Goal: Task Accomplishment & Management: Complete application form

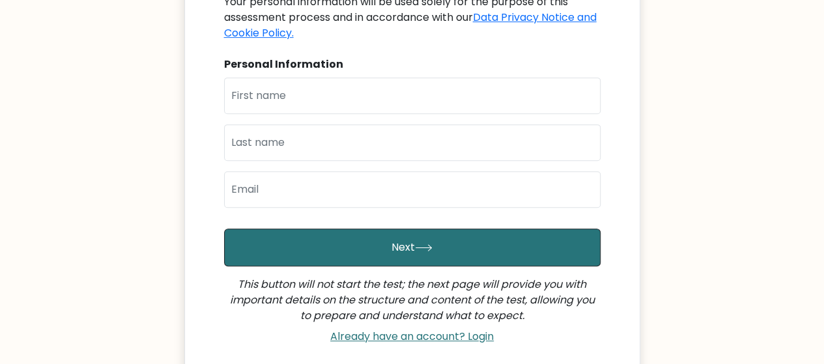
scroll to position [256, 0]
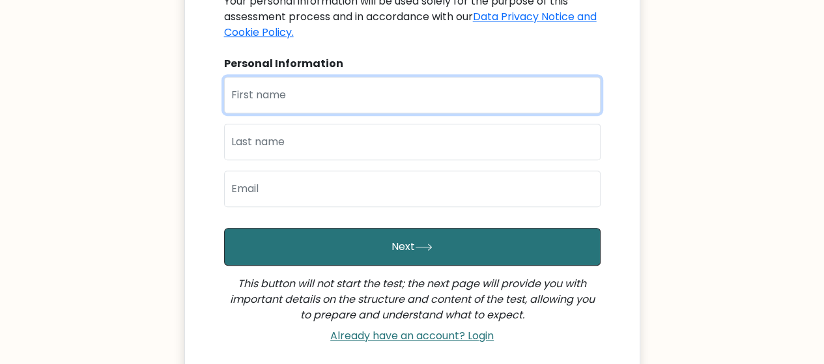
click at [321, 84] on input "text" at bounding box center [412, 95] width 376 height 36
type input "ACHIENG"
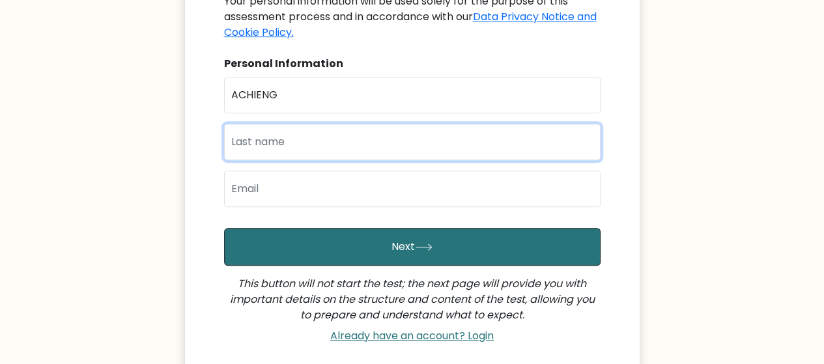
type input "ABAJA"
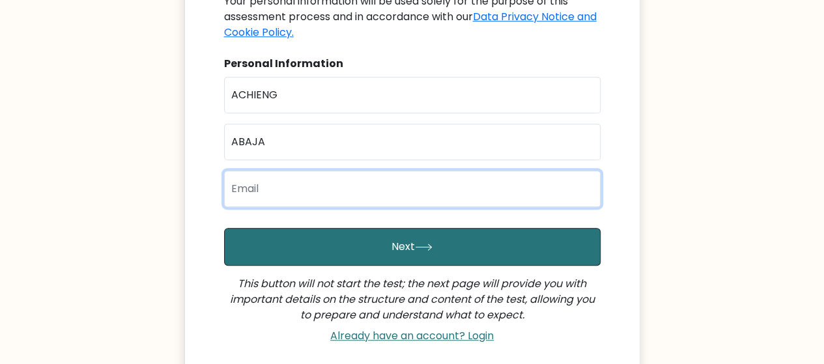
type input "bachieng058@gmail.com"
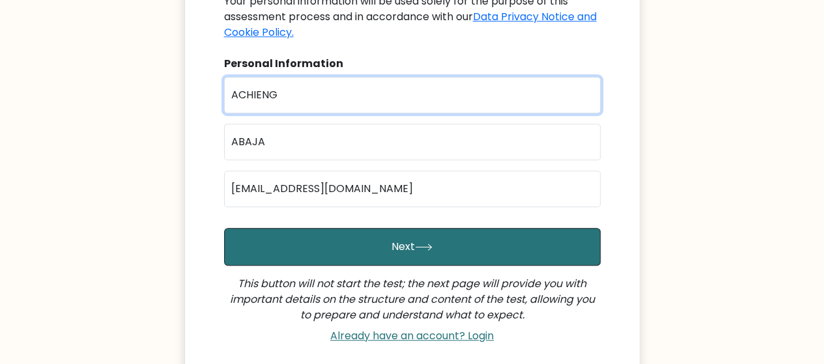
drag, startPoint x: 277, startPoint y: 82, endPoint x: 224, endPoint y: 79, distance: 52.8
click at [224, 79] on input "ACHIENG" at bounding box center [412, 95] width 376 height 36
type input "BETHSHEBA"
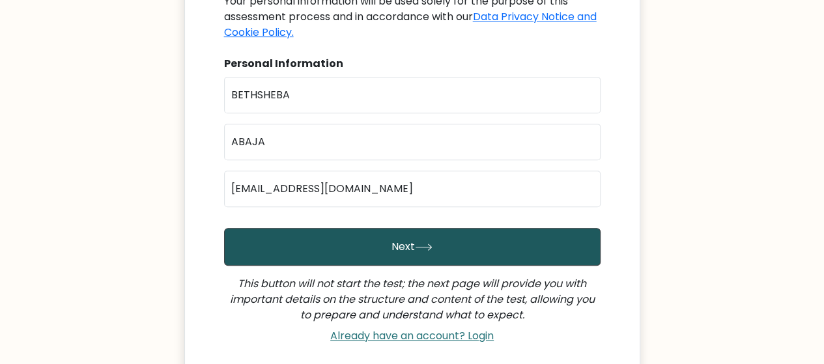
click at [384, 238] on button "Next" at bounding box center [412, 247] width 376 height 38
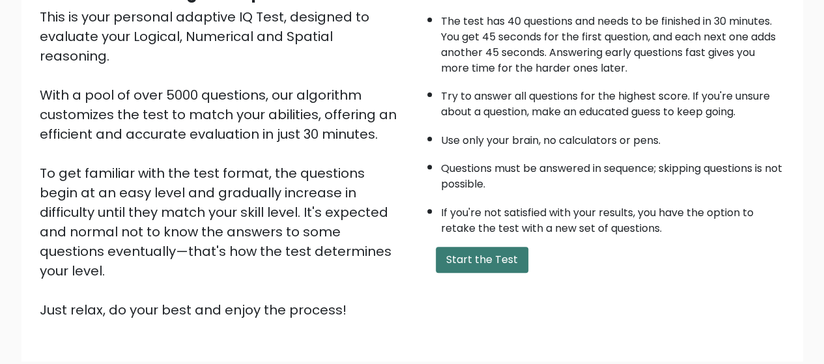
scroll to position [154, 0]
click at [469, 261] on button "Start the Test" at bounding box center [482, 259] width 92 height 26
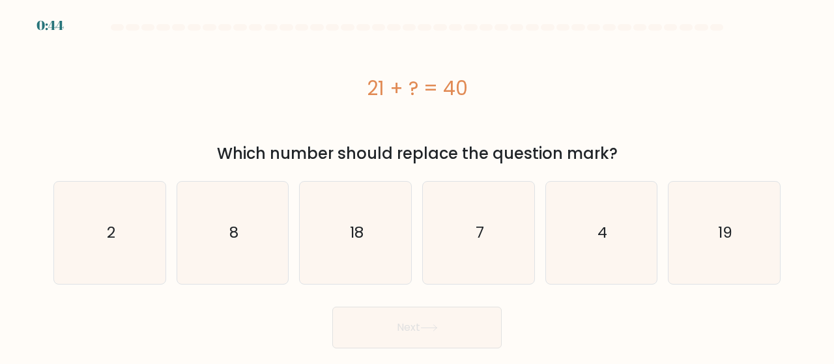
click at [469, 261] on body "0:44 a." at bounding box center [417, 182] width 834 height 364
click at [711, 255] on icon "19" at bounding box center [724, 233] width 102 height 102
click at [417, 186] on input "f. 19" at bounding box center [417, 183] width 1 height 3
radio input "true"
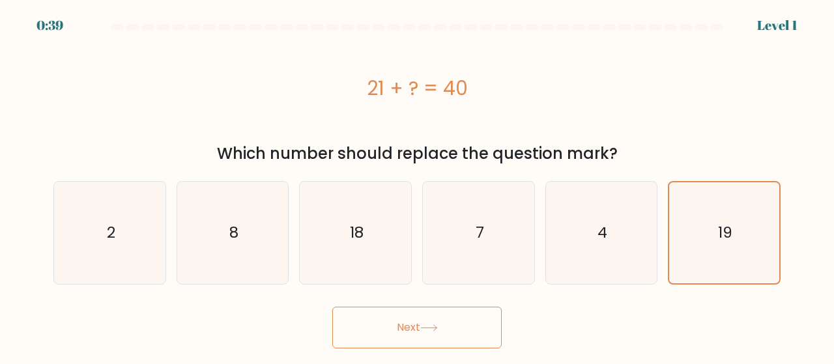
click at [462, 316] on button "Next" at bounding box center [416, 328] width 169 height 42
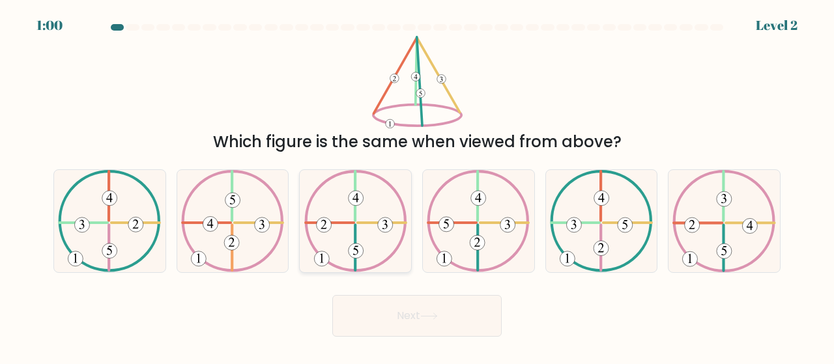
click at [363, 218] on icon at bounding box center [355, 221] width 103 height 102
click at [417, 186] on input "c." at bounding box center [417, 183] width 1 height 3
radio input "true"
click at [438, 303] on button "Next" at bounding box center [416, 316] width 169 height 42
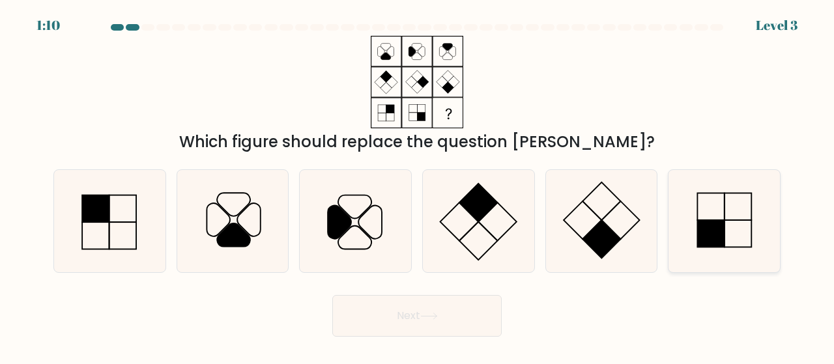
click at [709, 241] on rect at bounding box center [711, 233] width 27 height 27
click at [417, 186] on input "f." at bounding box center [417, 183] width 1 height 3
radio input "true"
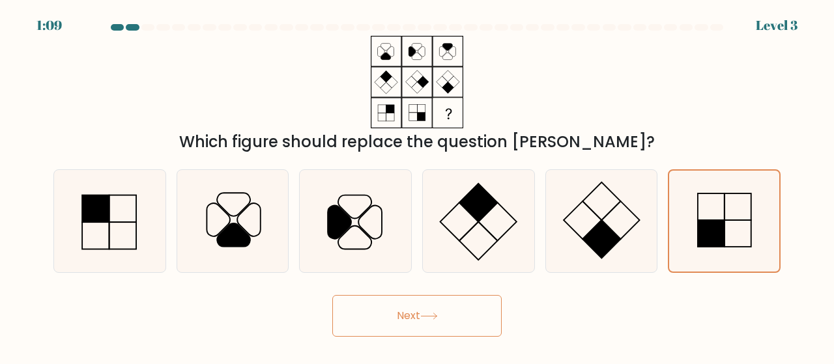
click at [413, 332] on button "Next" at bounding box center [416, 316] width 169 height 42
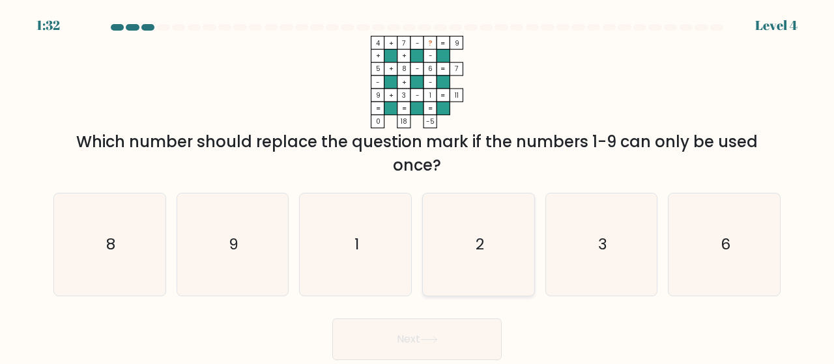
click at [475, 239] on text "2" at bounding box center [479, 244] width 8 height 21
click at [417, 186] on input "d. 2" at bounding box center [417, 183] width 1 height 3
radio input "true"
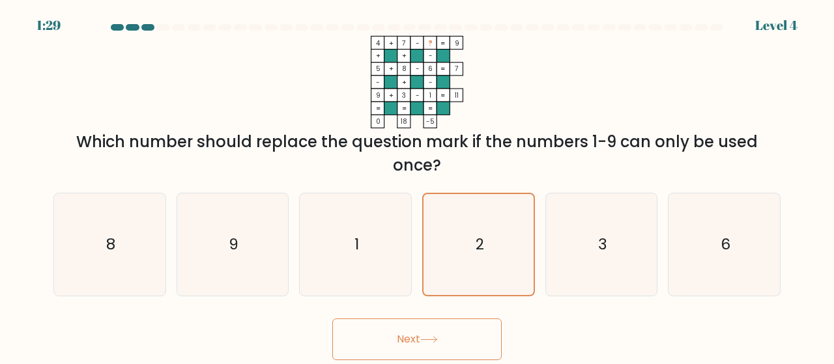
click at [402, 343] on button "Next" at bounding box center [416, 339] width 169 height 42
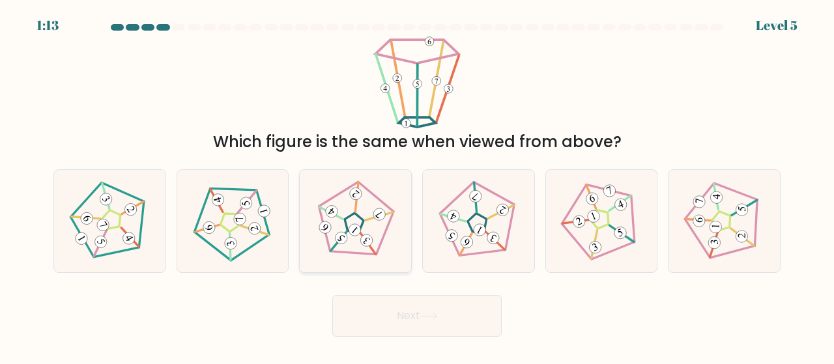
click at [345, 234] on 794 at bounding box center [341, 237] width 17 height 17
click at [417, 186] on input "c." at bounding box center [417, 183] width 1 height 3
radio input "true"
click at [421, 317] on button "Next" at bounding box center [416, 316] width 169 height 42
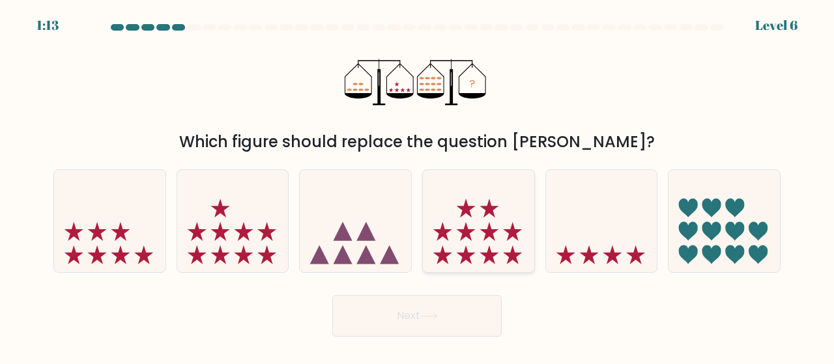
click at [491, 236] on icon at bounding box center [489, 231] width 19 height 19
click at [417, 186] on input "d." at bounding box center [417, 183] width 1 height 3
radio input "true"
click at [436, 329] on button "Next" at bounding box center [416, 316] width 169 height 42
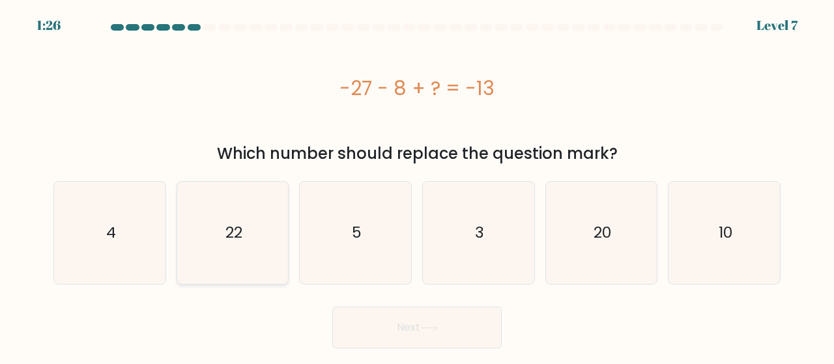
click at [262, 221] on icon "22" at bounding box center [233, 233] width 102 height 102
click at [417, 186] on input "b. 22" at bounding box center [417, 183] width 1 height 3
radio input "true"
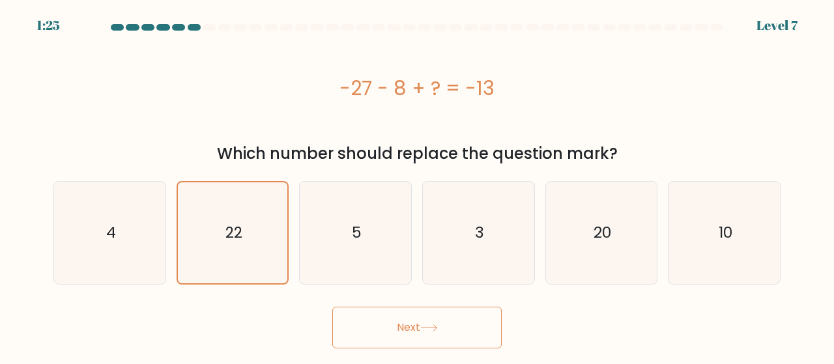
click at [453, 339] on button "Next" at bounding box center [416, 328] width 169 height 42
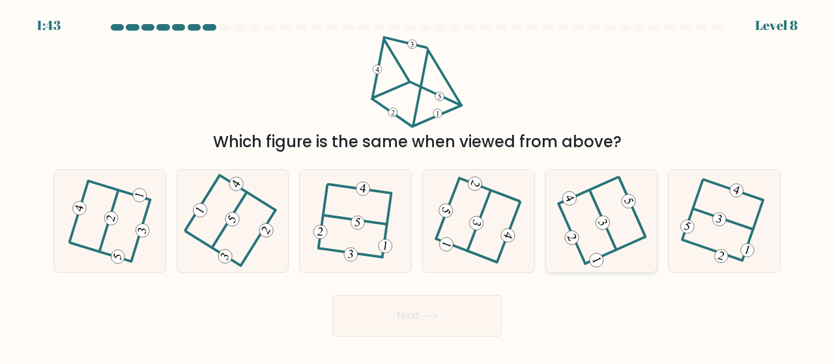
click at [587, 234] on icon at bounding box center [601, 220] width 82 height 81
click at [417, 186] on input "e." at bounding box center [417, 183] width 1 height 3
radio input "true"
click at [400, 295] on button "Next" at bounding box center [416, 316] width 169 height 42
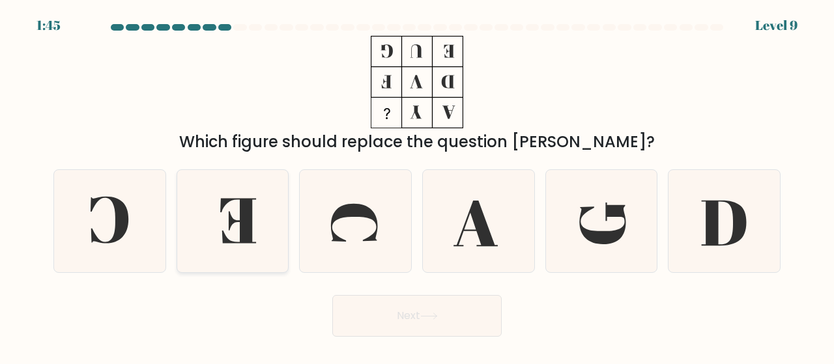
click at [223, 222] on icon at bounding box center [233, 221] width 102 height 102
click at [417, 186] on input "b." at bounding box center [417, 183] width 1 height 3
radio input "true"
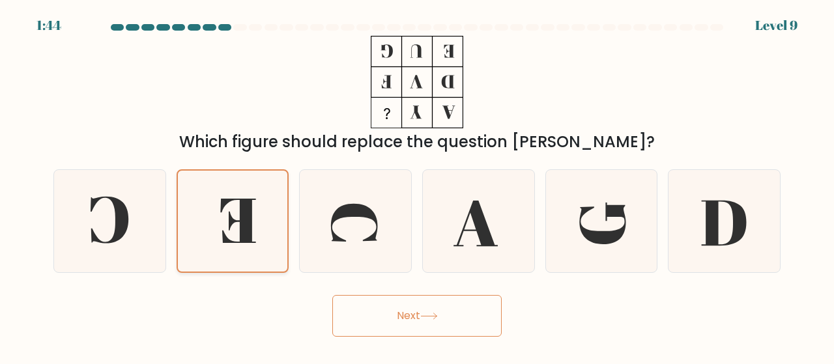
click at [225, 223] on icon at bounding box center [232, 221] width 101 height 101
click at [417, 186] on input "b." at bounding box center [417, 183] width 1 height 3
click at [358, 223] on icon at bounding box center [355, 221] width 102 height 102
click at [417, 186] on input "c." at bounding box center [417, 183] width 1 height 3
radio input "true"
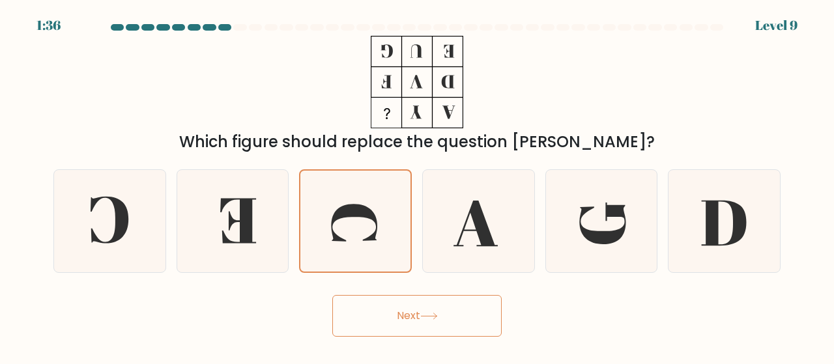
click at [422, 328] on button "Next" at bounding box center [416, 316] width 169 height 42
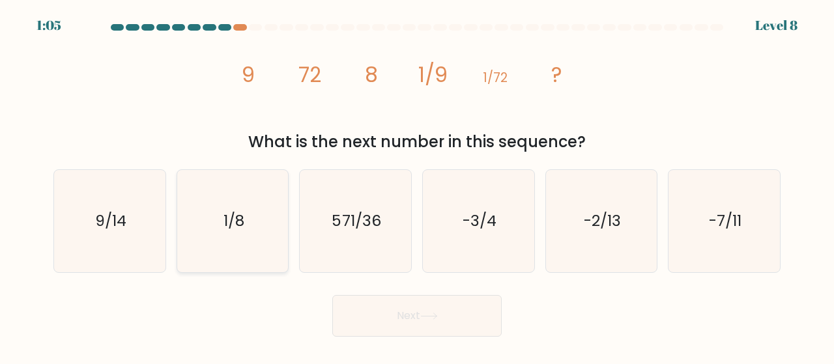
click at [208, 230] on icon "1/8" at bounding box center [233, 221] width 102 height 102
click at [417, 186] on input "b. 1/8" at bounding box center [417, 183] width 1 height 3
radio input "true"
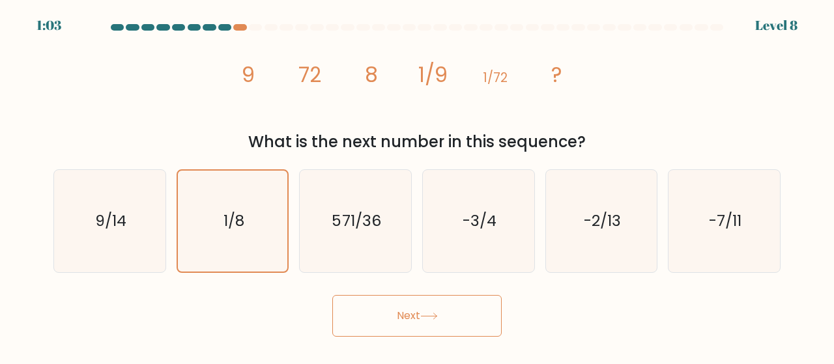
click at [423, 317] on icon at bounding box center [429, 316] width 18 height 7
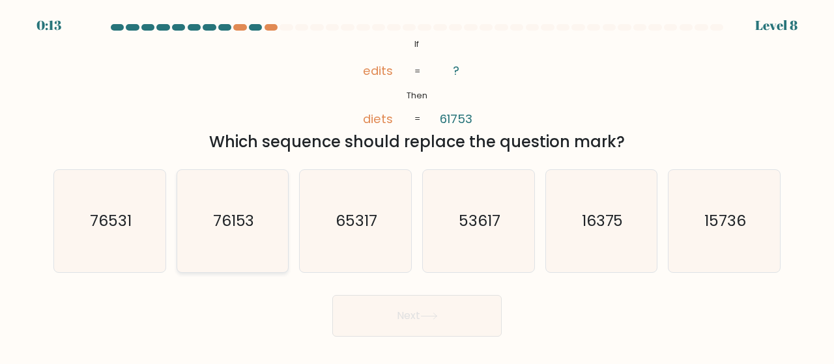
click at [235, 238] on icon "76153" at bounding box center [233, 221] width 102 height 102
click at [417, 186] on input "b. 76153" at bounding box center [417, 183] width 1 height 3
radio input "true"
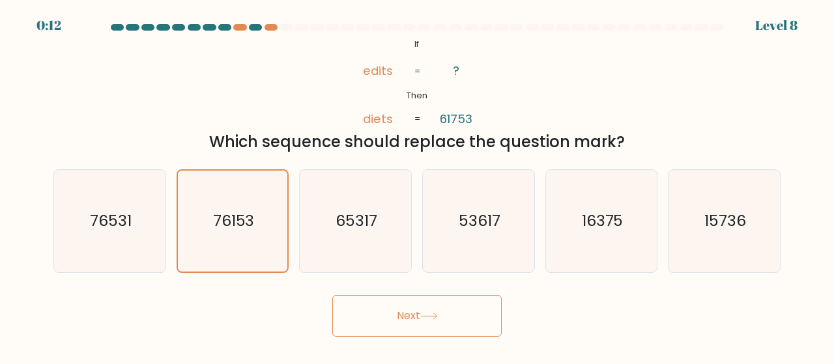
click at [449, 303] on button "Next" at bounding box center [416, 316] width 169 height 42
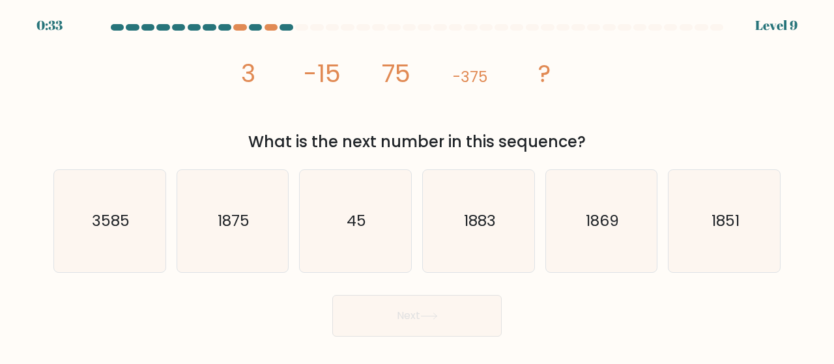
click at [288, 104] on icon "image/svg+xml 3 -15 75 -375 ?" at bounding box center [417, 82] width 370 height 92
click at [270, 231] on icon "1875" at bounding box center [233, 221] width 102 height 102
click at [417, 186] on input "b. 1875" at bounding box center [417, 183] width 1 height 3
radio input "true"
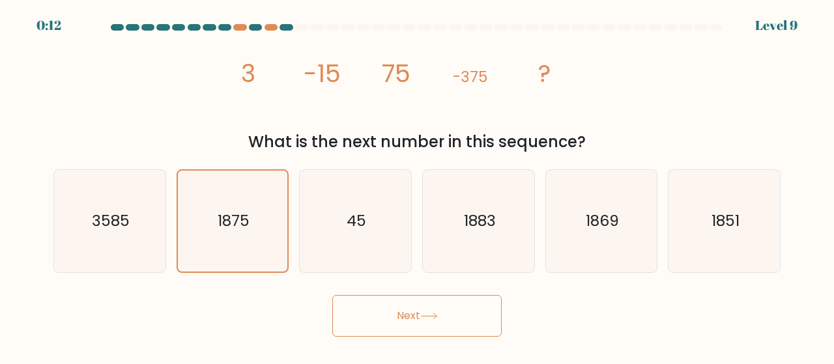
click at [420, 315] on button "Next" at bounding box center [416, 316] width 169 height 42
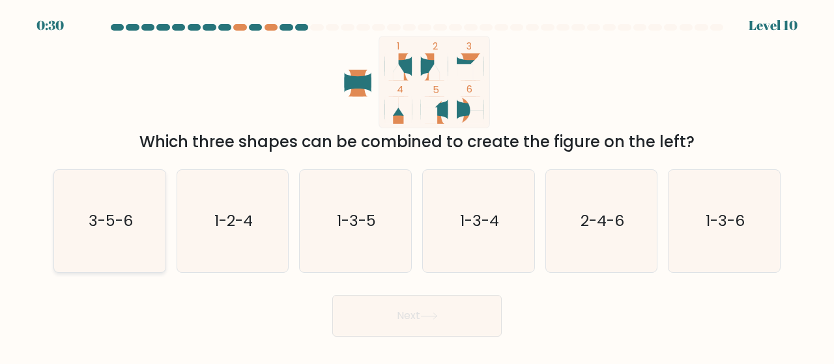
click at [137, 221] on icon "3-5-6" at bounding box center [110, 221] width 102 height 102
click at [417, 186] on input "a. 3-5-6" at bounding box center [417, 183] width 1 height 3
radio input "true"
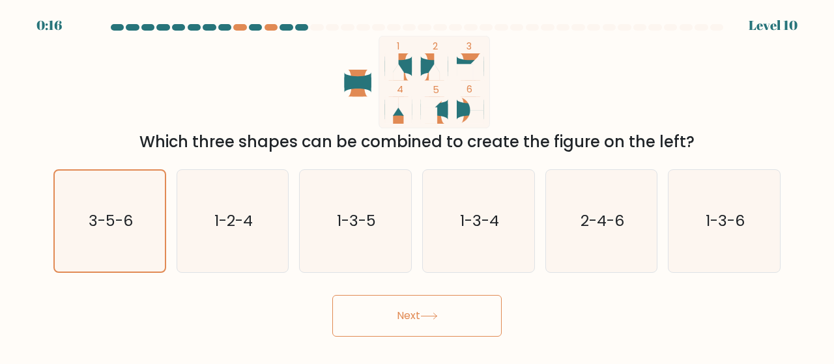
click at [406, 333] on button "Next" at bounding box center [416, 316] width 169 height 42
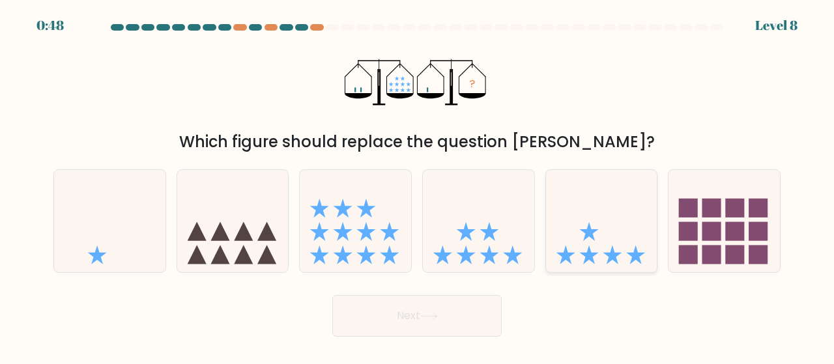
click at [624, 261] on icon at bounding box center [601, 221] width 111 height 92
click at [417, 186] on input "e." at bounding box center [417, 183] width 1 height 3
radio input "true"
click at [427, 315] on icon at bounding box center [429, 316] width 18 height 7
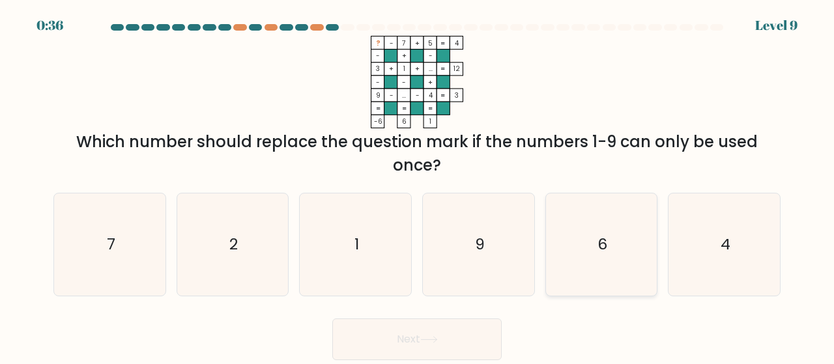
click at [606, 257] on icon "6" at bounding box center [601, 244] width 102 height 102
click at [417, 186] on input "e. 6" at bounding box center [417, 183] width 1 height 3
radio input "true"
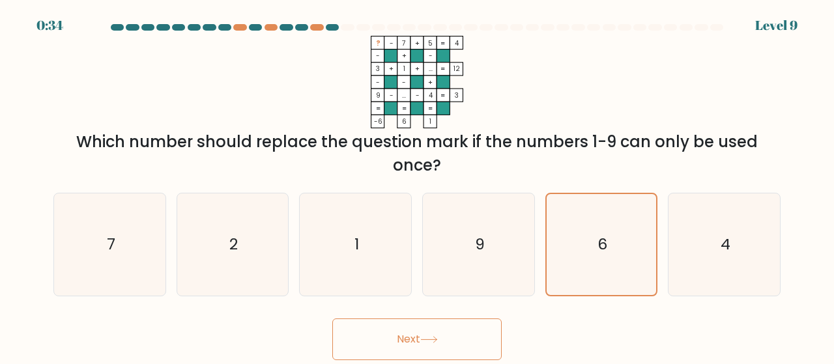
click at [427, 345] on button "Next" at bounding box center [416, 339] width 169 height 42
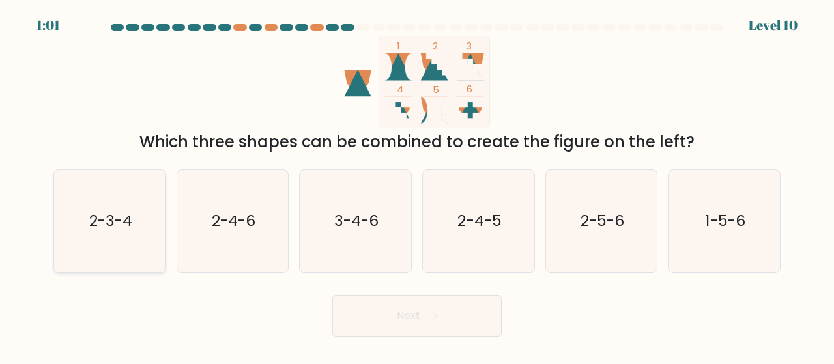
click at [112, 192] on icon "2-3-4" at bounding box center [110, 221] width 102 height 102
click at [417, 186] on input "a. 2-3-4" at bounding box center [417, 183] width 1 height 3
radio input "true"
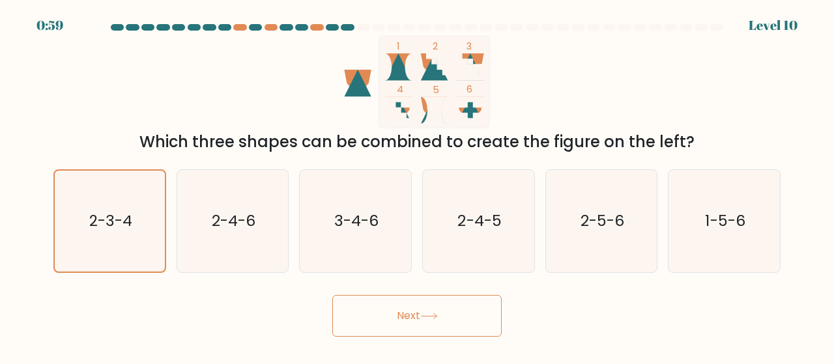
click at [400, 322] on button "Next" at bounding box center [416, 316] width 169 height 42
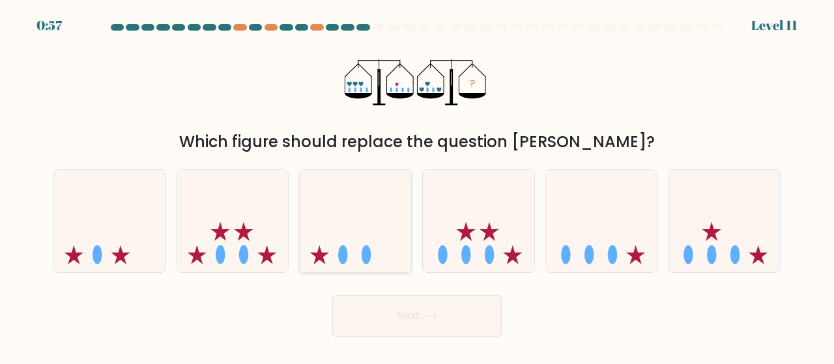
click at [337, 256] on icon at bounding box center [355, 221] width 111 height 92
click at [417, 186] on input "c." at bounding box center [417, 183] width 1 height 3
radio input "true"
click at [406, 309] on button "Next" at bounding box center [416, 316] width 169 height 42
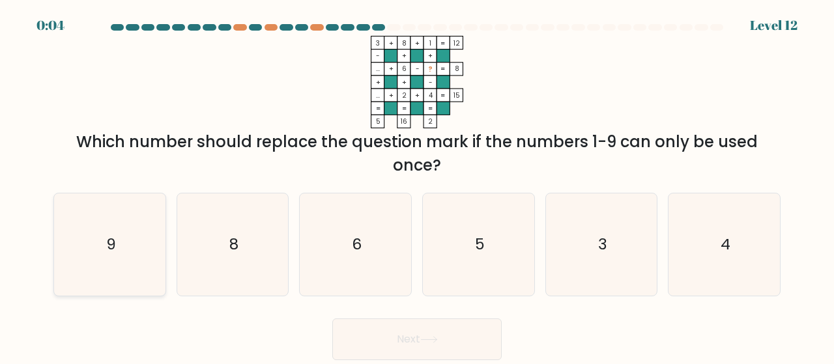
click at [130, 234] on icon "9" at bounding box center [110, 244] width 102 height 102
click at [417, 186] on input "a. 9" at bounding box center [417, 183] width 1 height 3
radio input "true"
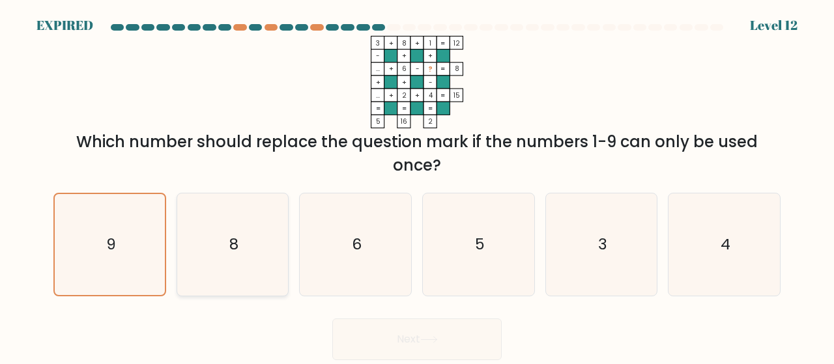
click at [222, 247] on icon "8" at bounding box center [233, 244] width 102 height 102
click at [417, 186] on input "b. 8" at bounding box center [417, 183] width 1 height 3
radio input "true"
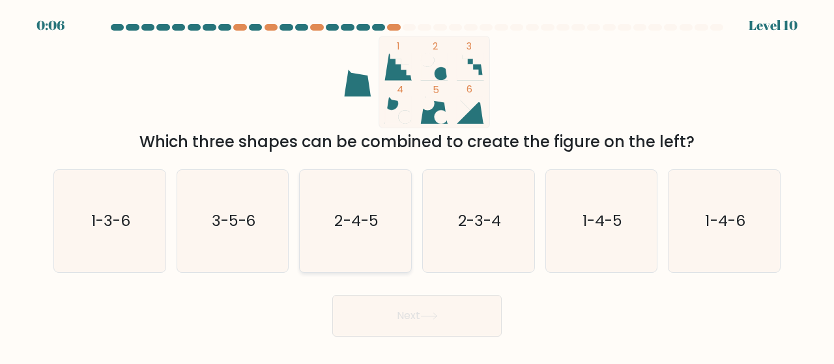
click at [367, 227] on text "2-4-5" at bounding box center [357, 220] width 44 height 21
click at [417, 186] on input "c. 2-4-5" at bounding box center [417, 183] width 1 height 3
radio input "true"
click at [434, 320] on button "Next" at bounding box center [416, 316] width 169 height 42
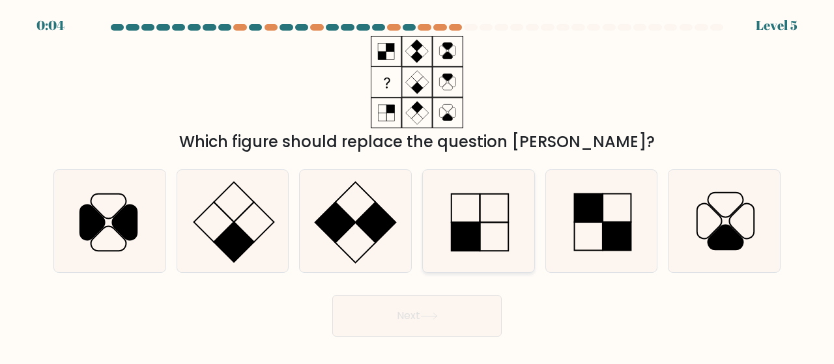
click at [455, 229] on rect at bounding box center [465, 237] width 29 height 29
click at [417, 186] on input "d." at bounding box center [417, 183] width 1 height 3
radio input "true"
click at [427, 329] on button "Next" at bounding box center [416, 316] width 169 height 42
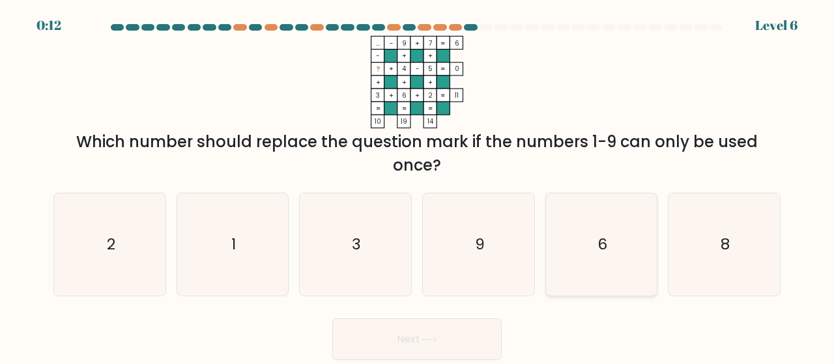
click at [597, 240] on icon "6" at bounding box center [601, 244] width 102 height 102
click at [417, 186] on input "e. 6" at bounding box center [417, 183] width 1 height 3
radio input "true"
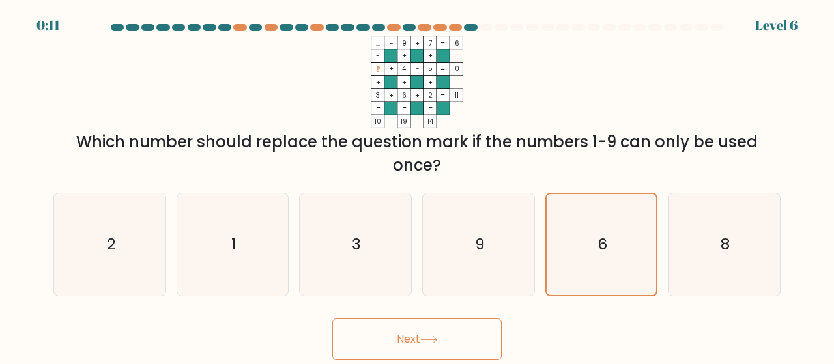
click at [391, 341] on button "Next" at bounding box center [416, 339] width 169 height 42
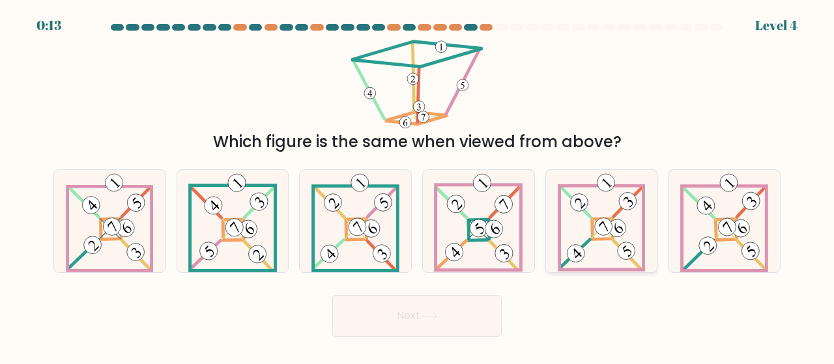
click at [598, 227] on 906 at bounding box center [603, 227] width 25 height 25
click at [417, 186] on input "e." at bounding box center [417, 183] width 1 height 3
radio input "true"
click at [434, 308] on button "Next" at bounding box center [416, 316] width 169 height 42
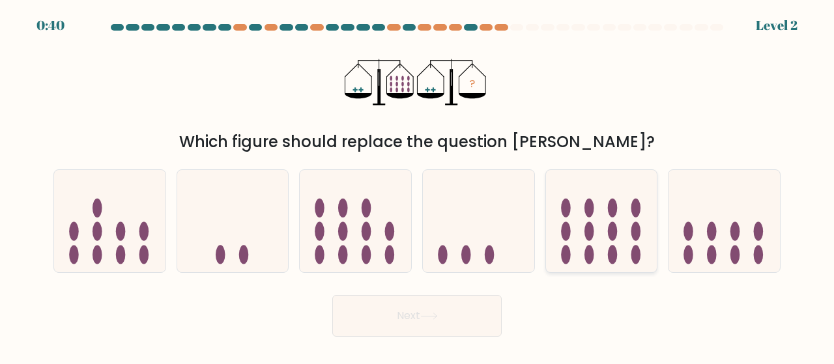
click at [586, 214] on ellipse at bounding box center [589, 208] width 10 height 19
click at [417, 186] on input "e." at bounding box center [417, 183] width 1 height 3
radio input "true"
click at [422, 311] on button "Next" at bounding box center [416, 316] width 169 height 42
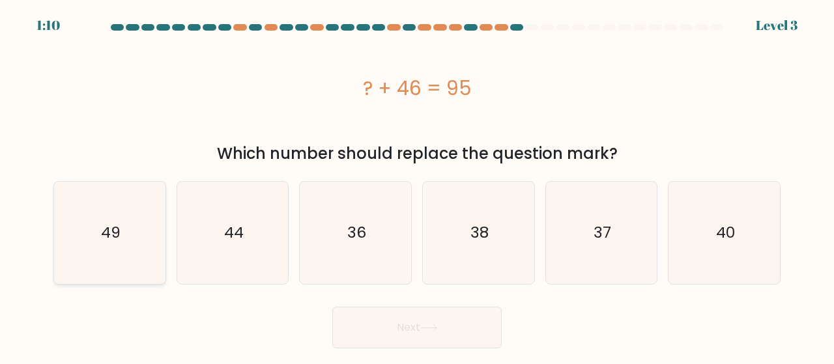
click at [120, 240] on text "49" at bounding box center [111, 232] width 20 height 21
click at [417, 186] on input "a. 49" at bounding box center [417, 183] width 1 height 3
radio input "true"
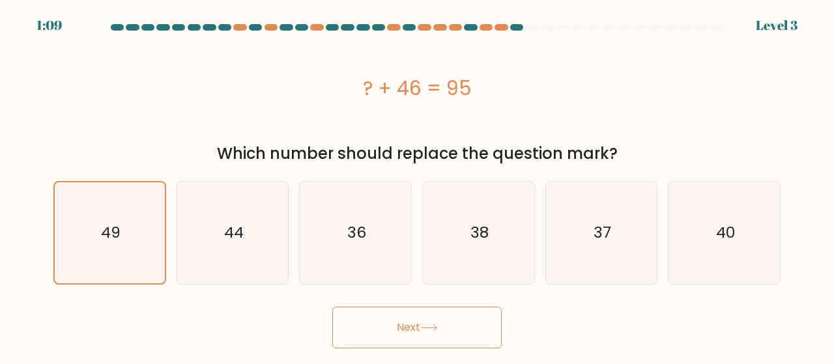
click at [431, 343] on button "Next" at bounding box center [416, 328] width 169 height 42
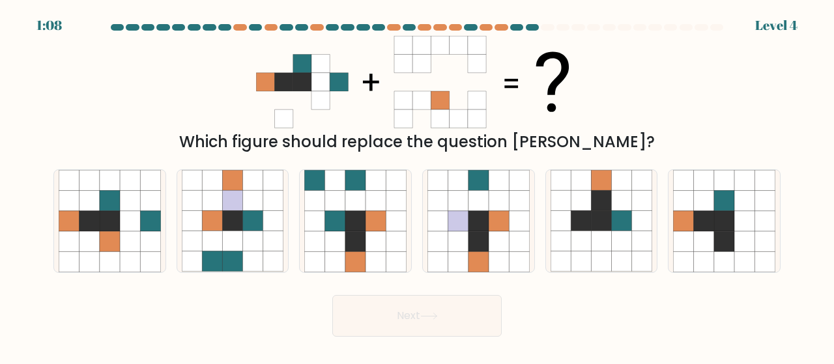
click at [421, 322] on button "Next" at bounding box center [416, 316] width 169 height 42
click at [294, 78] on icon at bounding box center [301, 82] width 18 height 18
click at [119, 227] on icon at bounding box center [110, 221] width 20 height 20
click at [417, 186] on input "a." at bounding box center [417, 183] width 1 height 3
radio input "true"
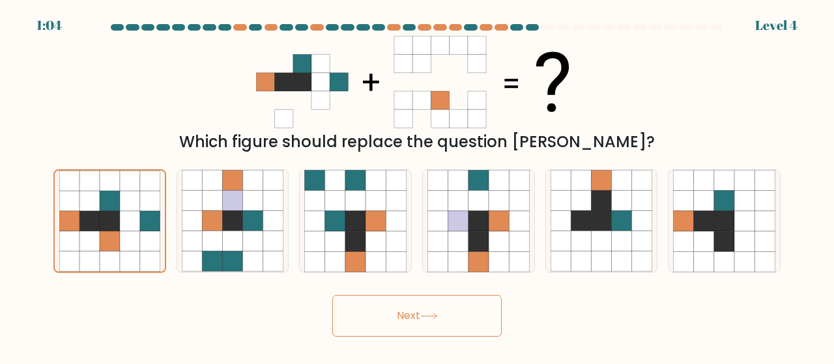
click at [413, 318] on button "Next" at bounding box center [416, 316] width 169 height 42
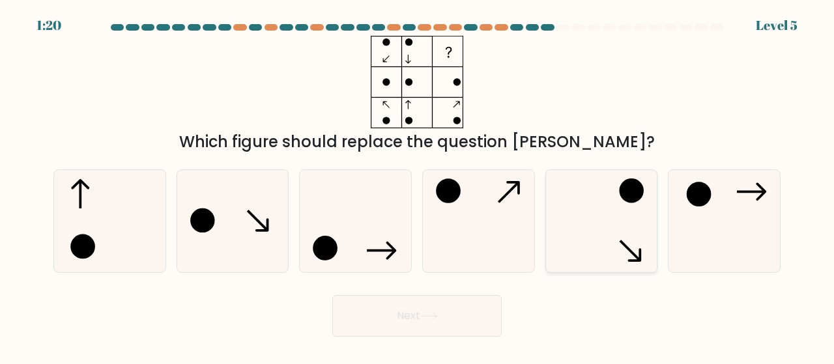
click at [607, 225] on icon at bounding box center [601, 221] width 102 height 102
click at [417, 186] on input "e." at bounding box center [417, 183] width 1 height 3
radio input "true"
click at [409, 320] on button "Next" at bounding box center [416, 316] width 169 height 42
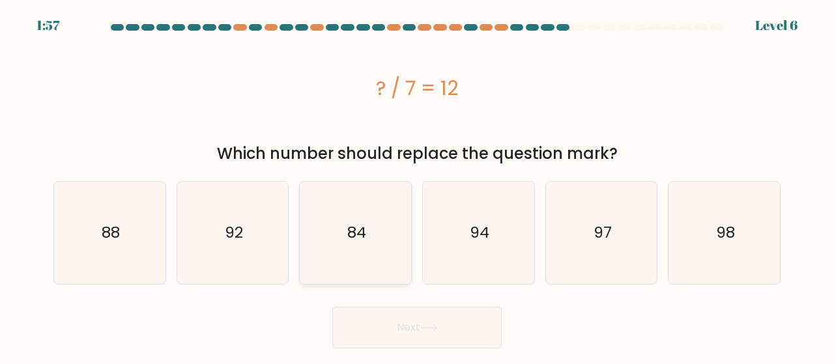
click at [373, 231] on icon "84" at bounding box center [355, 233] width 102 height 102
click at [417, 186] on input "c. 84" at bounding box center [417, 183] width 1 height 3
radio input "true"
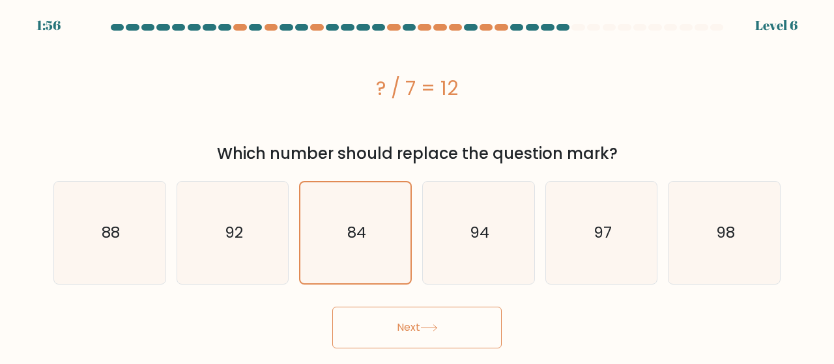
click at [405, 317] on button "Next" at bounding box center [416, 328] width 169 height 42
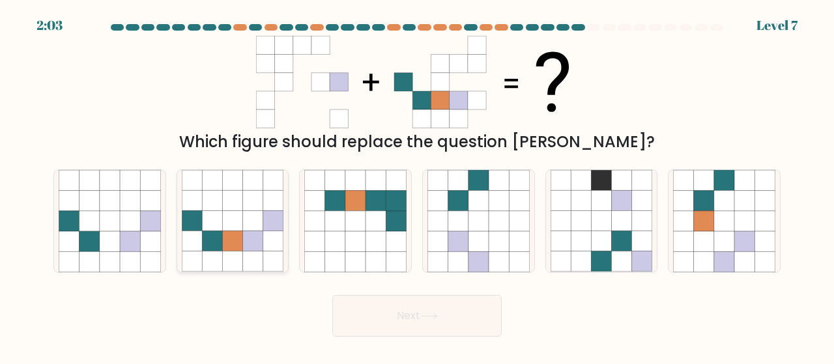
click at [245, 247] on icon at bounding box center [253, 241] width 20 height 20
click at [417, 186] on input "b." at bounding box center [417, 183] width 1 height 3
radio input "true"
click at [434, 318] on icon at bounding box center [429, 316] width 18 height 7
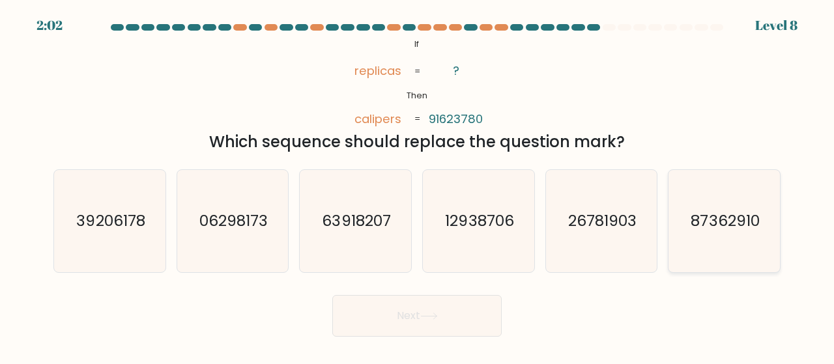
click at [729, 215] on text "87362910" at bounding box center [725, 220] width 68 height 21
click at [417, 186] on input "f. 87362910" at bounding box center [417, 183] width 1 height 3
radio input "true"
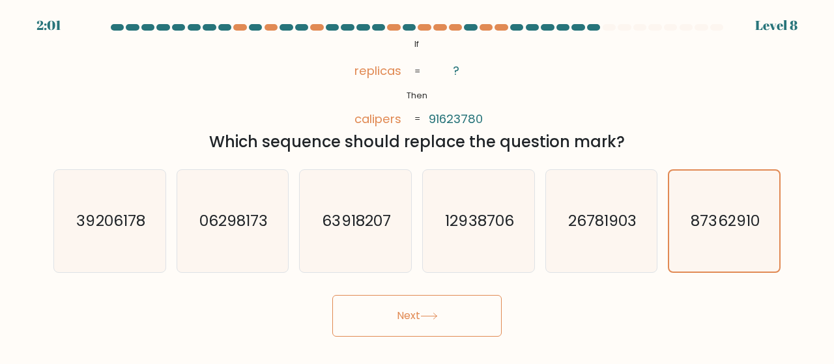
click at [413, 322] on button "Next" at bounding box center [416, 316] width 169 height 42
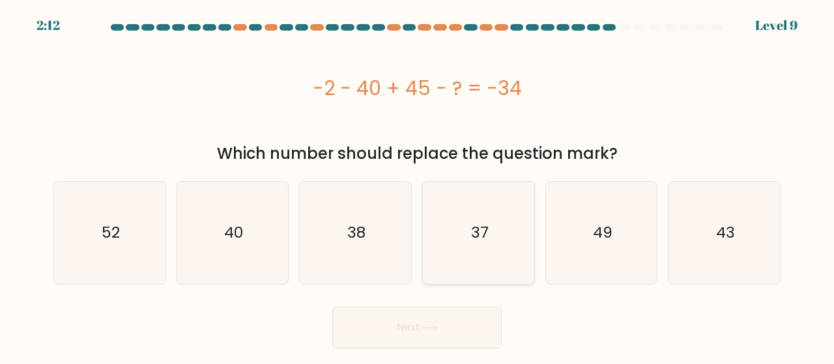
click at [458, 226] on icon "37" at bounding box center [478, 233] width 102 height 102
click at [417, 186] on input "d. 37" at bounding box center [417, 183] width 1 height 3
radio input "true"
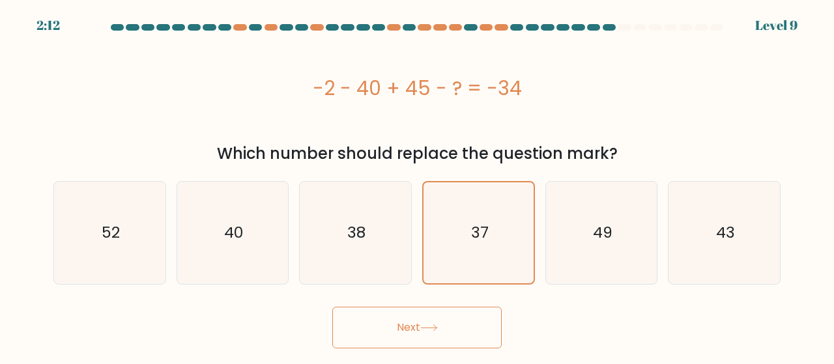
click at [433, 334] on button "Next" at bounding box center [416, 328] width 169 height 42
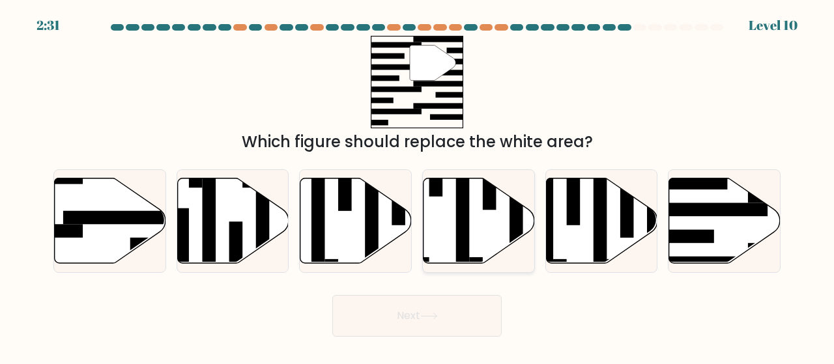
click at [466, 231] on rect at bounding box center [463, 216] width 14 height 121
click at [417, 186] on input "d." at bounding box center [417, 183] width 1 height 3
radio input "true"
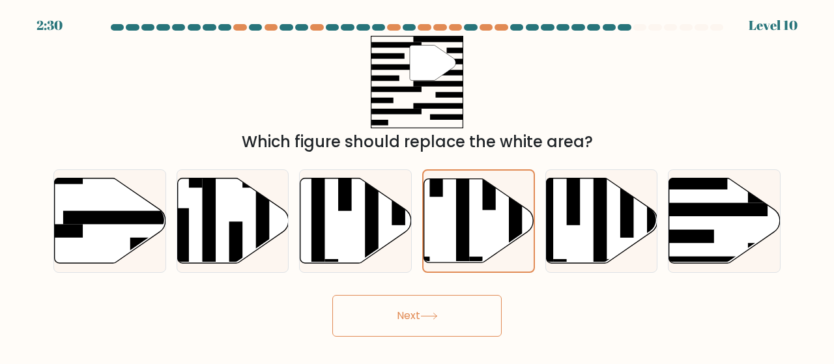
click at [434, 317] on icon at bounding box center [429, 316] width 18 height 7
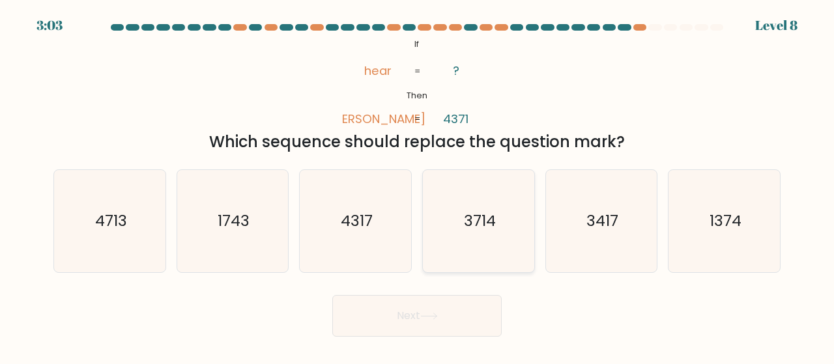
click at [461, 209] on icon "3714" at bounding box center [478, 221] width 102 height 102
click at [417, 186] on input "d. 3714" at bounding box center [417, 183] width 1 height 3
radio input "true"
click at [440, 330] on button "Next" at bounding box center [416, 316] width 169 height 42
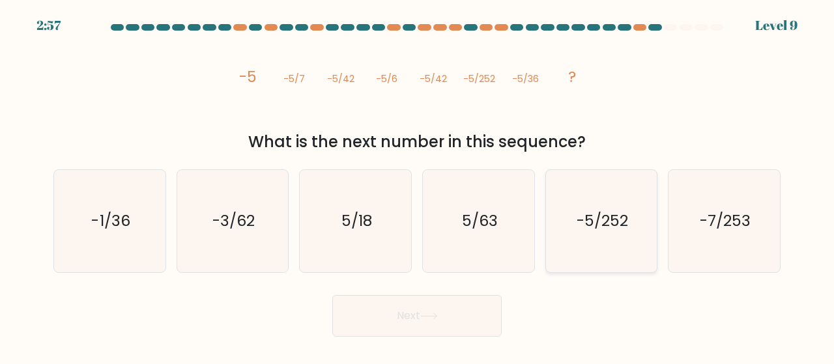
click at [585, 224] on text "-5/252" at bounding box center [601, 220] width 51 height 21
click at [417, 186] on input "e. -5/252" at bounding box center [417, 183] width 1 height 3
radio input "true"
click at [448, 320] on button "Next" at bounding box center [416, 316] width 169 height 42
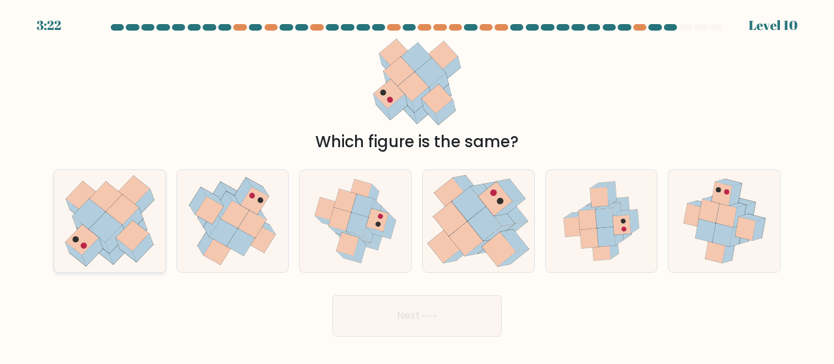
click at [121, 215] on icon at bounding box center [122, 210] width 33 height 31
click at [417, 186] on input "a." at bounding box center [417, 183] width 1 height 3
radio input "true"
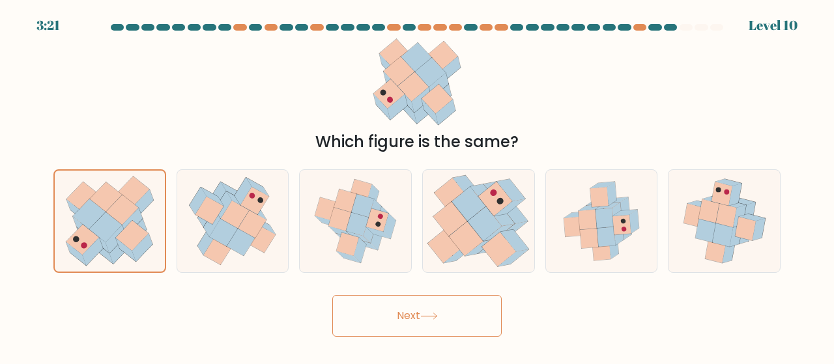
click at [437, 324] on button "Next" at bounding box center [416, 316] width 169 height 42
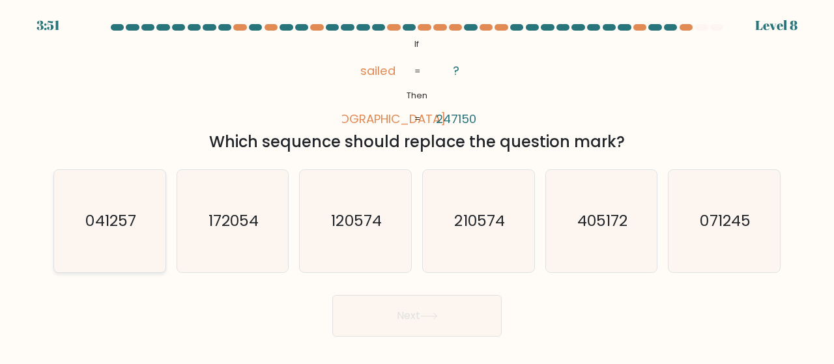
click at [108, 208] on icon "041257" at bounding box center [110, 221] width 102 height 102
click at [417, 186] on input "a. 041257" at bounding box center [417, 183] width 1 height 3
radio input "true"
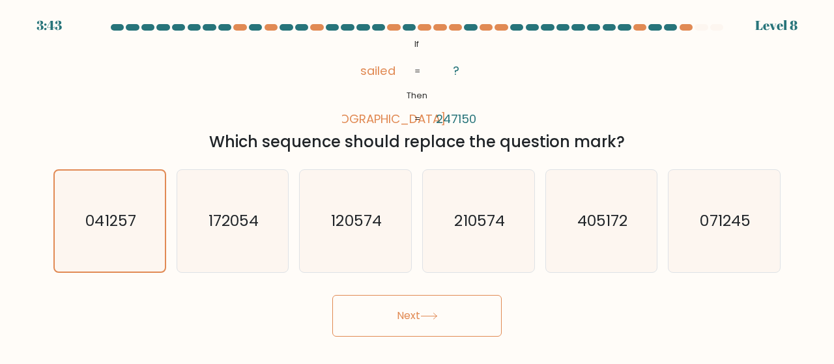
click at [442, 322] on button "Next" at bounding box center [416, 316] width 169 height 42
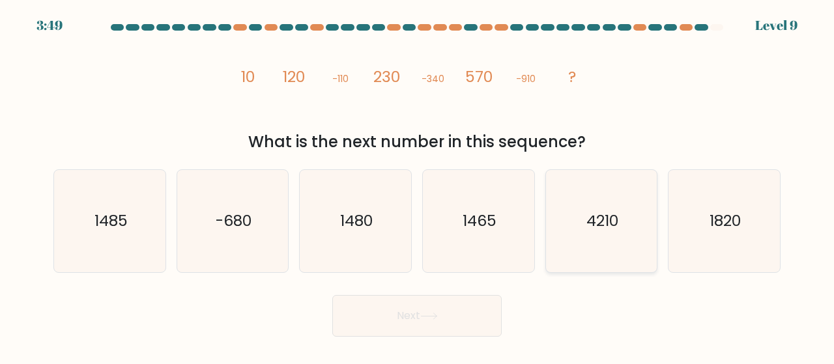
click at [595, 219] on text "4210" at bounding box center [602, 220] width 32 height 21
click at [417, 186] on input "e. 4210" at bounding box center [417, 183] width 1 height 3
radio input "true"
click at [400, 327] on button "Next" at bounding box center [416, 316] width 169 height 42
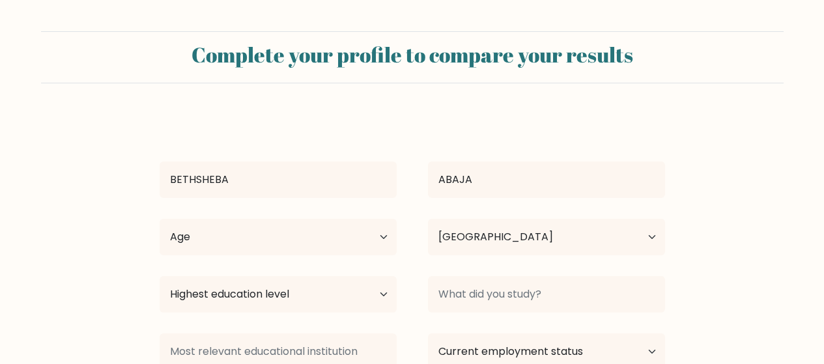
select select "KE"
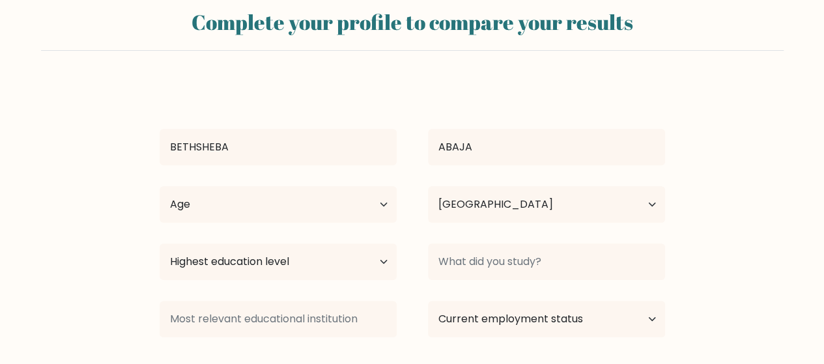
scroll to position [129, 0]
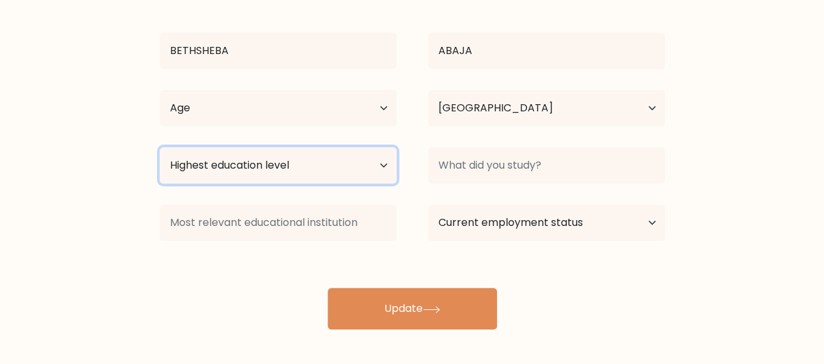
click at [382, 160] on select "Highest education level No schooling Primary Lower Secondary Upper Secondary Oc…" at bounding box center [278, 165] width 237 height 36
select select "bachelors_degree"
click at [160, 147] on select "Highest education level No schooling Primary Lower Secondary Upper Secondary Oc…" at bounding box center [278, 165] width 237 height 36
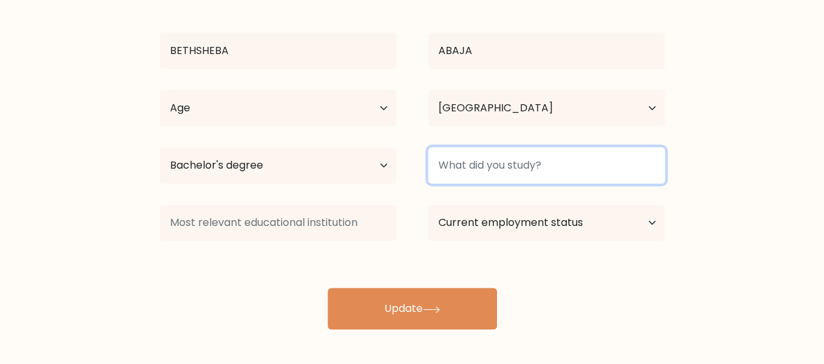
click at [585, 162] on input at bounding box center [546, 165] width 237 height 36
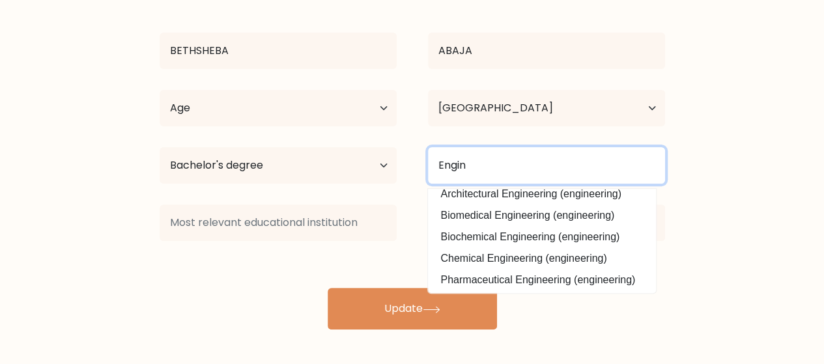
scroll to position [95, 0]
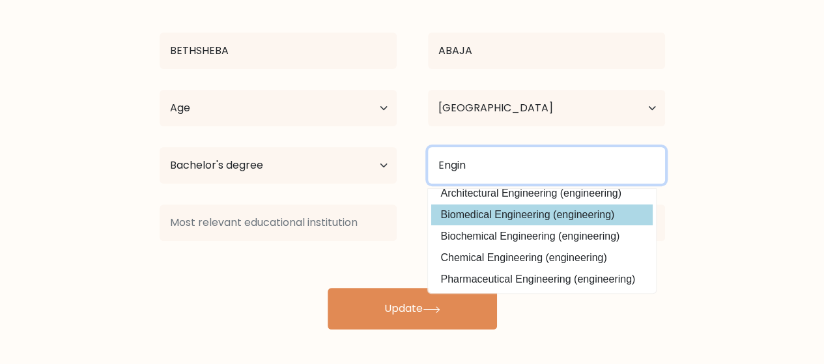
type input "Engin"
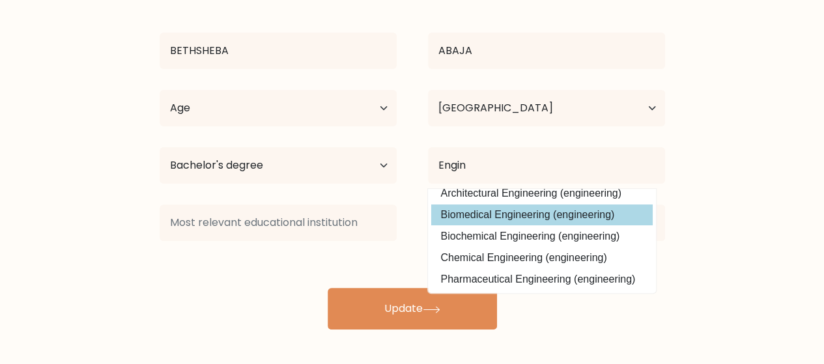
click at [542, 206] on div "BETHSHEBA [GEOGRAPHIC_DATA] Age Under [DEMOGRAPHIC_DATA] [DEMOGRAPHIC_DATA] [DE…" at bounding box center [412, 158] width 521 height 344
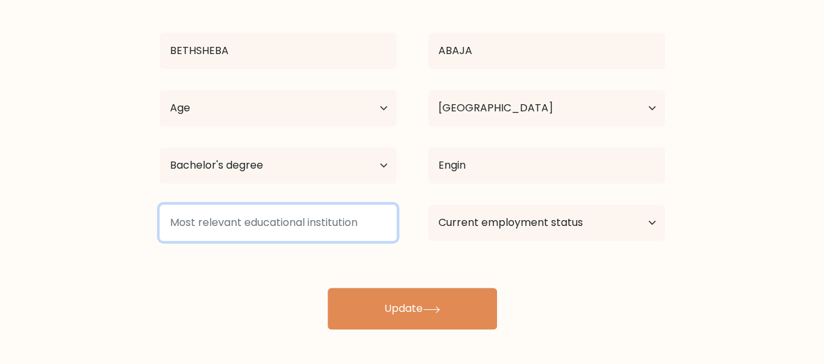
click at [342, 227] on input at bounding box center [278, 223] width 237 height 36
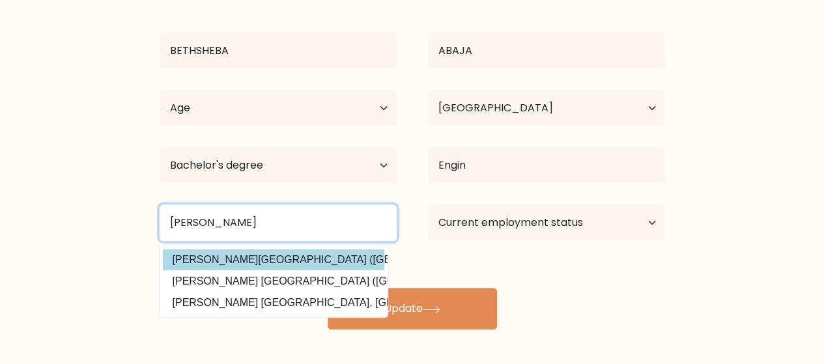
type input "[PERSON_NAME]"
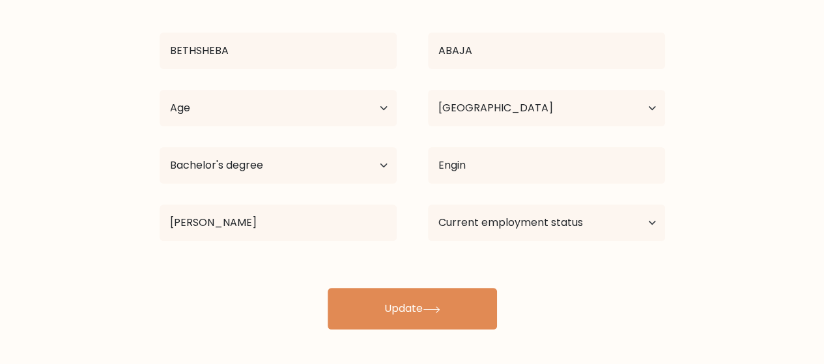
click at [296, 266] on div "BETHSHEBA ABAJA Age Under 18 years old 18-24 years old 25-34 years old 35-44 ye…" at bounding box center [412, 158] width 521 height 344
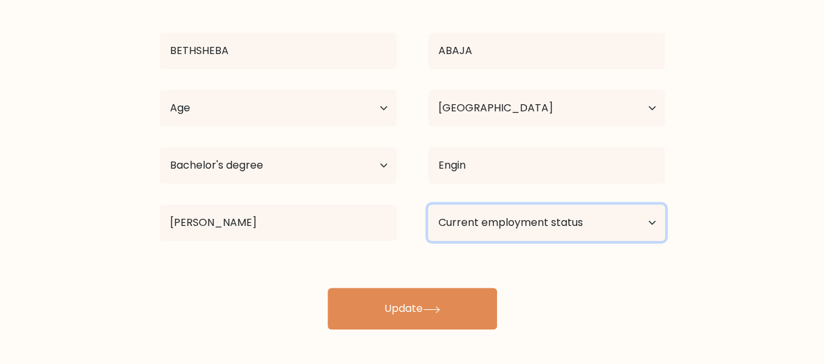
click at [646, 221] on select "Current employment status Employed Student Retired Other / prefer not to answer" at bounding box center [546, 223] width 237 height 36
select select "other"
click at [428, 205] on select "Current employment status Employed Student Retired Other / prefer not to answer" at bounding box center [546, 223] width 237 height 36
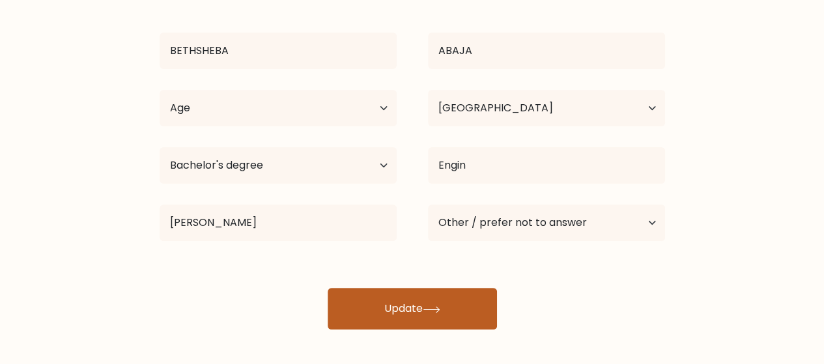
click at [428, 306] on icon at bounding box center [432, 309] width 18 height 7
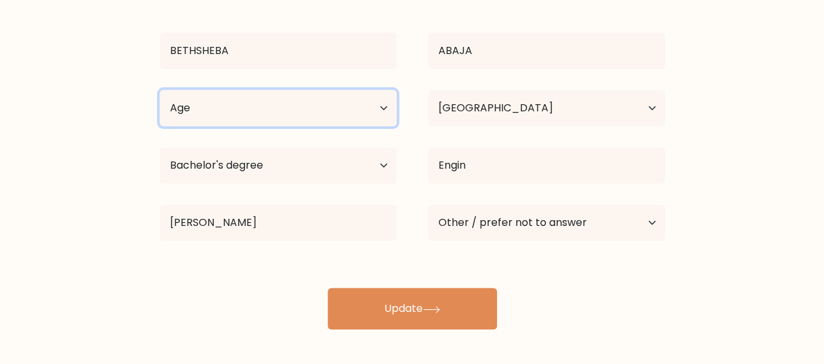
click at [382, 104] on select "Age Under 18 years old 18-24 years old 25-34 years old 35-44 years old 45-54 ye…" at bounding box center [278, 108] width 237 height 36
select select "25_34"
click at [160, 90] on select "Age Under 18 years old 18-24 years old 25-34 years old 35-44 years old 45-54 ye…" at bounding box center [278, 108] width 237 height 36
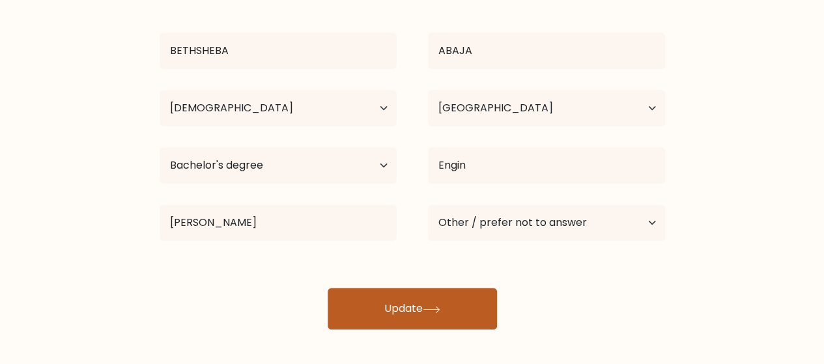
click at [363, 301] on button "Update" at bounding box center [412, 309] width 169 height 42
